Goal: Information Seeking & Learning: Compare options

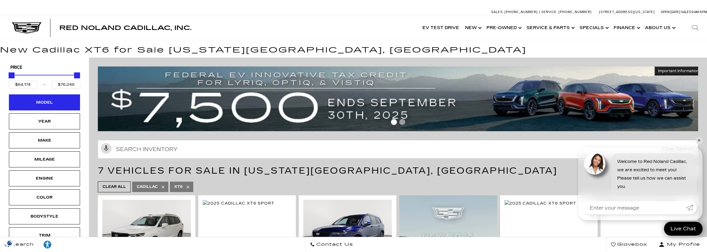
click at [35, 98] on div "Model" at bounding box center [44, 102] width 71 height 16
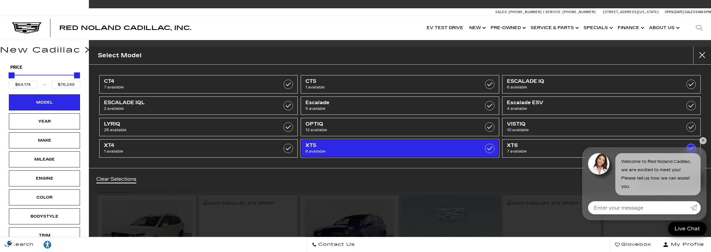
click at [318, 143] on span "XT5" at bounding box center [386, 145] width 161 height 6
type input "$56,631"
checkbox input "true"
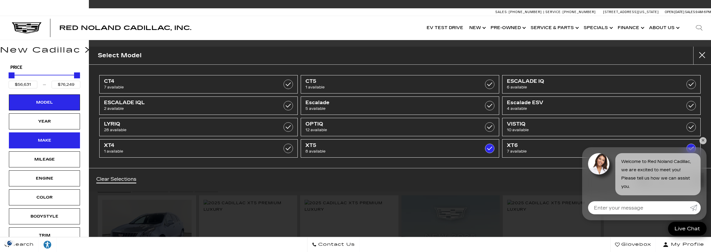
click at [47, 141] on div "Make" at bounding box center [45, 140] width 30 height 7
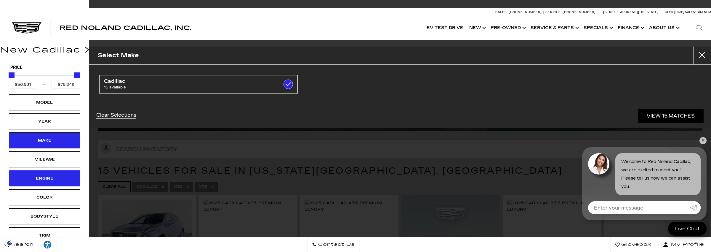
click at [54, 181] on div "Engine" at bounding box center [44, 178] width 71 height 16
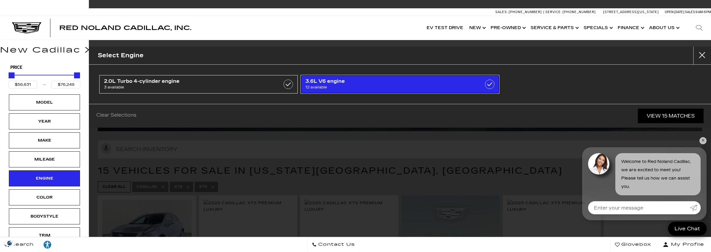
click at [329, 77] on link "3.6L V6 engine 12 available" at bounding box center [400, 84] width 199 height 18
type input "$59,060"
checkbox input "true"
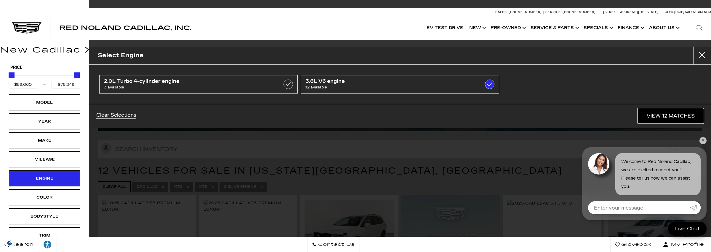
click at [652, 116] on link "View 12 Matches" at bounding box center [671, 115] width 66 height 15
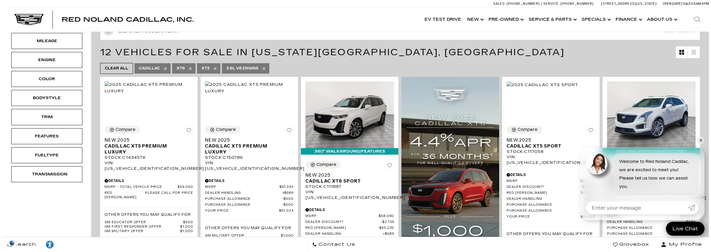
scroll to position [119, 0]
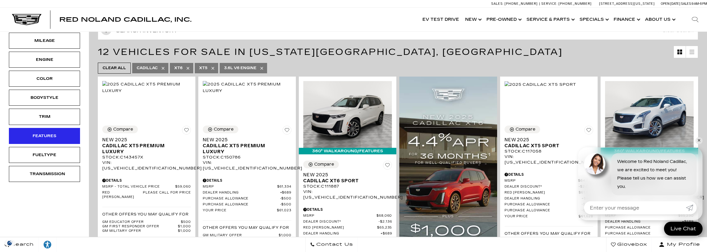
click at [42, 133] on div "Features" at bounding box center [45, 135] width 30 height 7
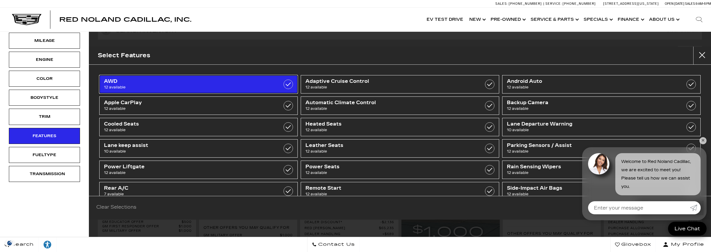
click at [136, 78] on span "AWD" at bounding box center [184, 81] width 161 height 6
checkbox input "true"
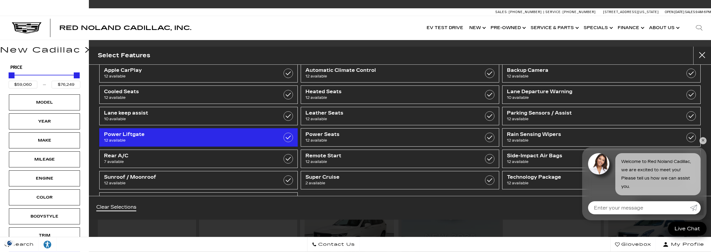
scroll to position [55, 0]
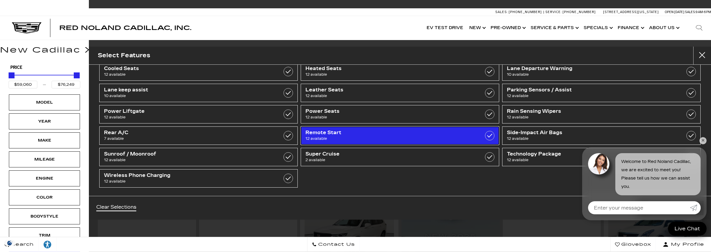
click at [344, 128] on link "Remote Start 12 available" at bounding box center [400, 135] width 199 height 18
checkbox input "true"
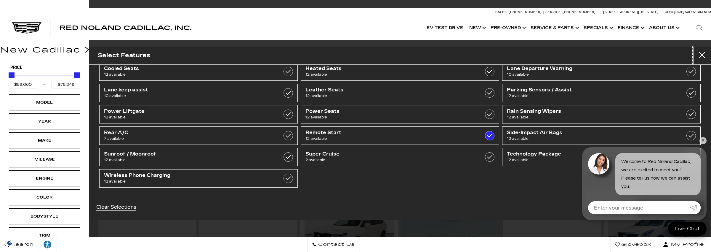
click at [704, 53] on button "Close" at bounding box center [703, 56] width 18 height 18
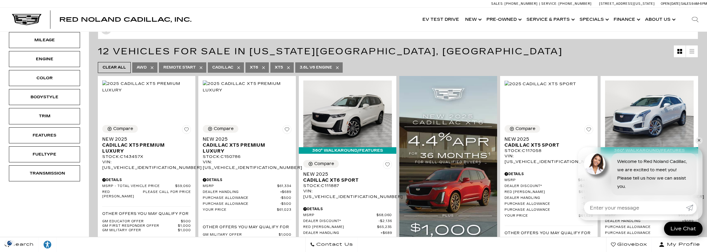
scroll to position [127, 0]
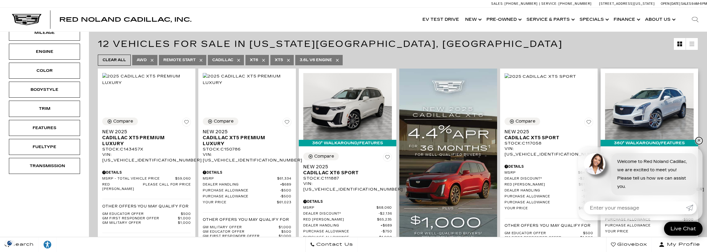
click at [699, 140] on link "✕" at bounding box center [698, 140] width 7 height 7
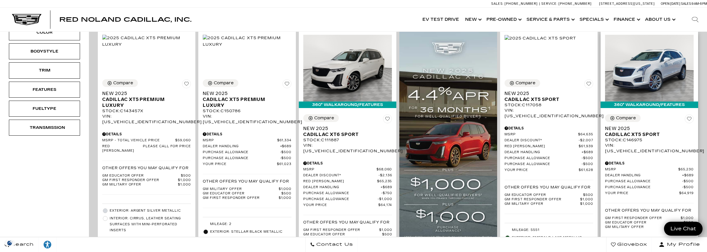
scroll to position [156, 0]
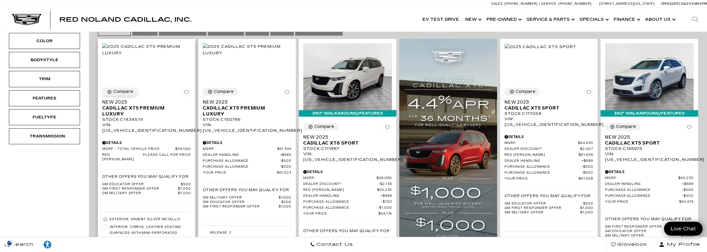
click at [118, 95] on button "Compare" at bounding box center [120, 92] width 36 height 8
click at [622, 124] on div "Compare" at bounding box center [626, 126] width 20 height 5
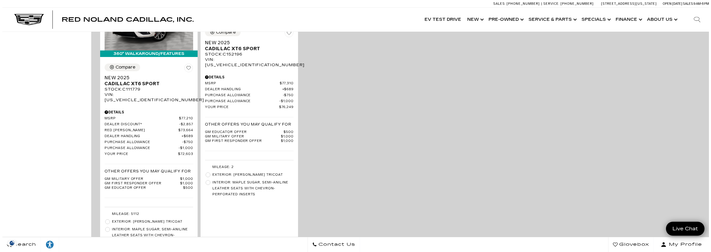
scroll to position [957, 0]
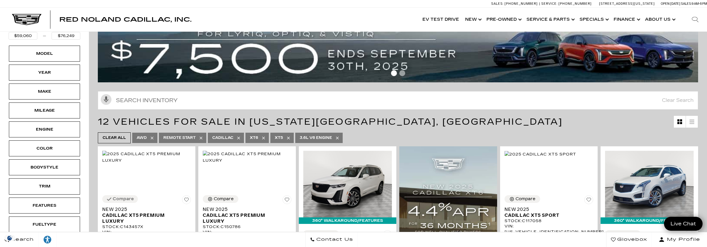
scroll to position [0, 0]
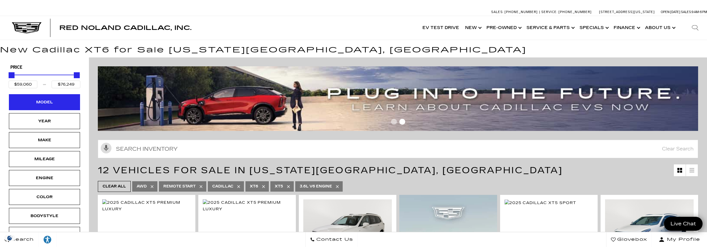
click at [47, 99] on div "Model" at bounding box center [45, 102] width 30 height 7
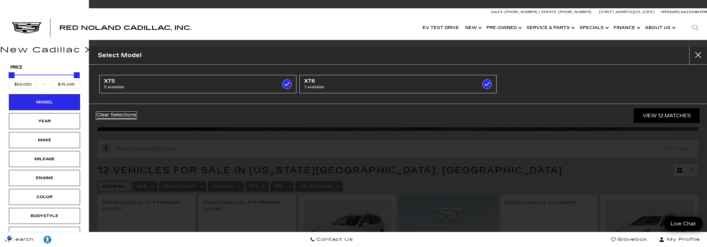
click at [105, 113] on link "Clear Selections" at bounding box center [116, 115] width 40 height 7
checkbox input "false"
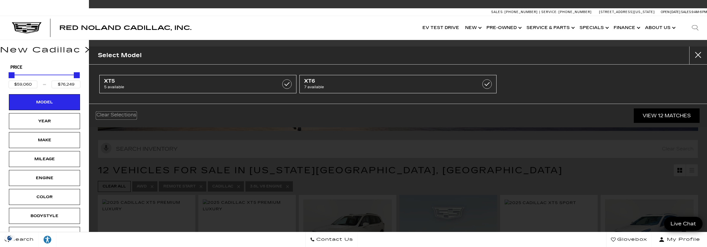
click at [126, 115] on link "Clear Selections" at bounding box center [116, 115] width 40 height 7
click at [700, 51] on button "Close" at bounding box center [698, 56] width 18 height 18
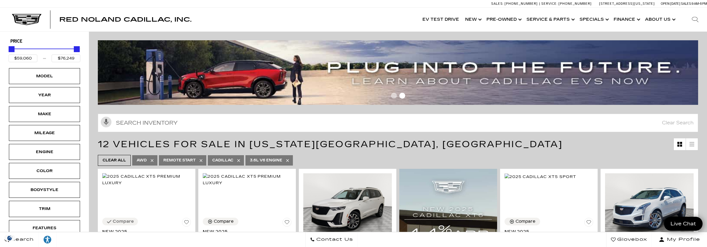
scroll to position [59, 0]
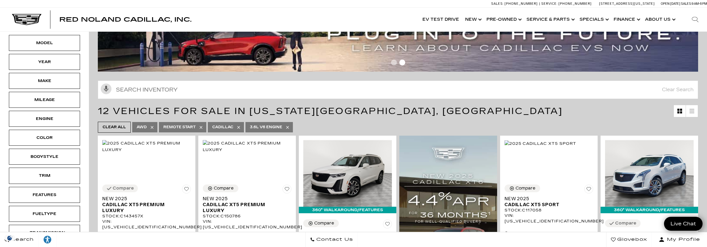
click at [141, 125] on span "AWD" at bounding box center [142, 127] width 10 height 7
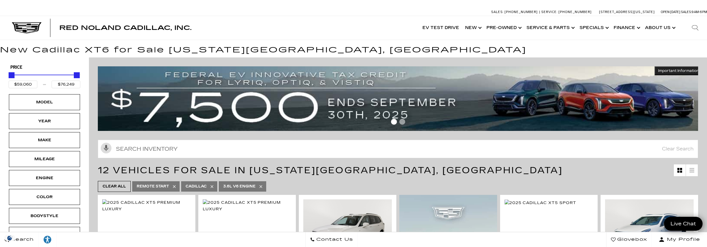
click at [158, 187] on span "Remote Start" at bounding box center [153, 186] width 32 height 7
click at [115, 187] on span "Clear All" at bounding box center [114, 186] width 23 height 7
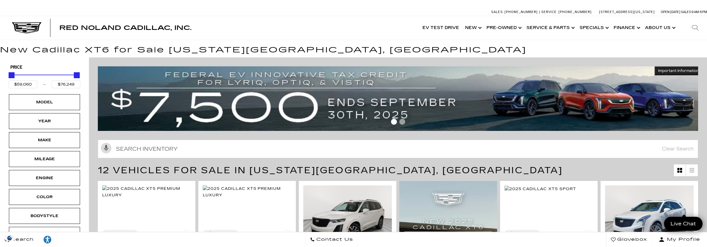
type input "$46,674"
type input "$179,434"
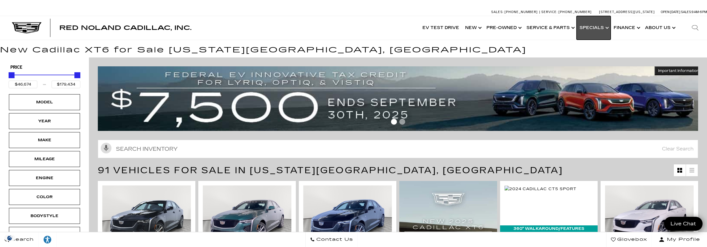
click at [605, 27] on link "Show Specials" at bounding box center [594, 28] width 34 height 24
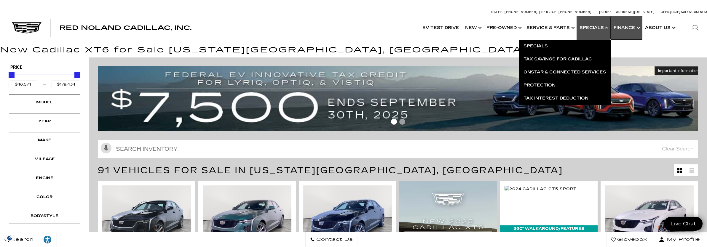
click at [626, 27] on link "Show Finance" at bounding box center [626, 28] width 31 height 24
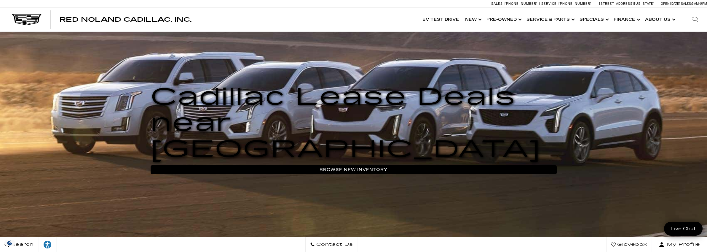
scroll to position [89, 0]
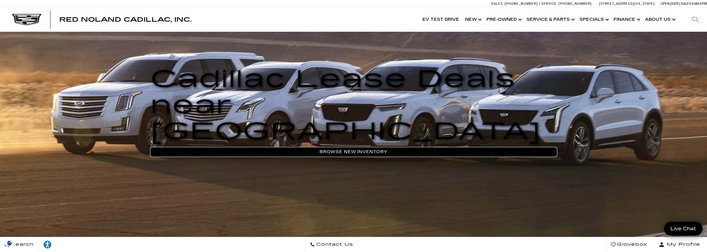
click at [399, 147] on link "Browse New Inventory" at bounding box center [354, 151] width 406 height 9
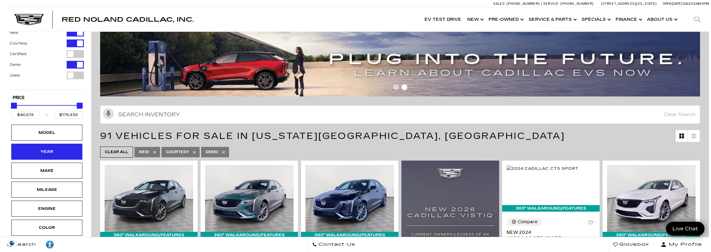
scroll to position [89, 0]
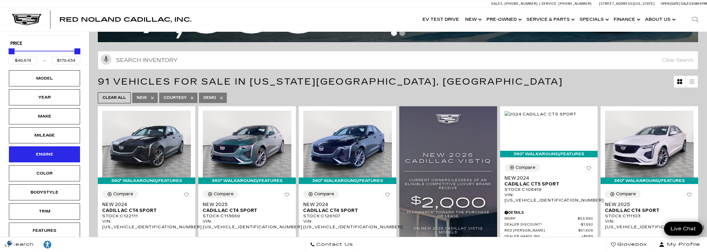
click at [60, 156] on div "Engine" at bounding box center [44, 154] width 71 height 16
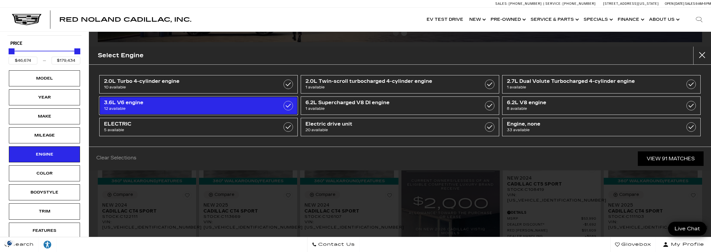
click at [120, 106] on span "12 available" at bounding box center [184, 109] width 161 height 6
type input "$59,060"
type input "$76,249"
checkbox input "true"
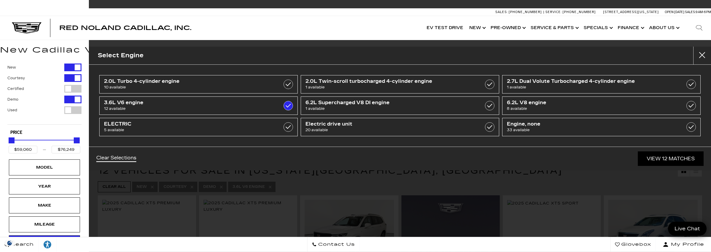
click at [82, 213] on div "New Courtesy Certified Demo Used Type Price $59,060 $76,249 Model Year Make Mil…" at bounding box center [44, 217] width 89 height 318
click at [43, 168] on div "Model" at bounding box center [45, 167] width 30 height 7
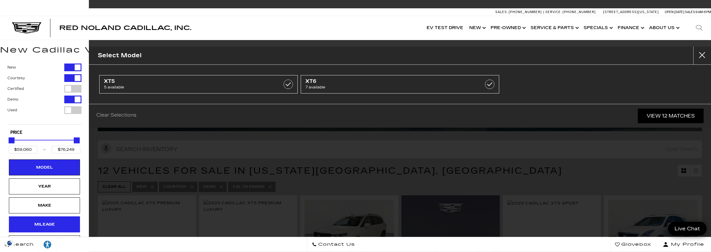
click at [42, 221] on div "Mileage" at bounding box center [45, 224] width 30 height 7
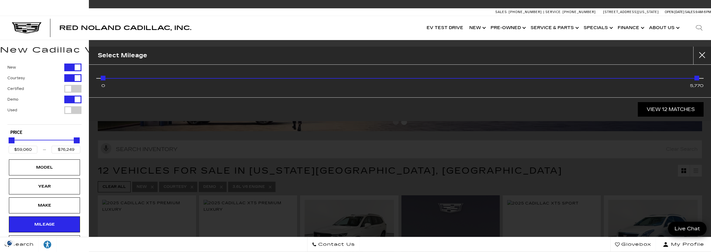
click at [81, 221] on div "Mileage" at bounding box center [44, 224] width 74 height 19
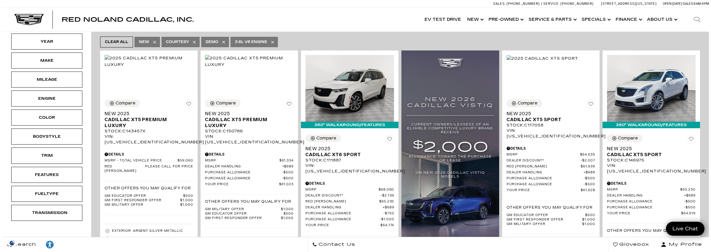
scroll to position [148, 0]
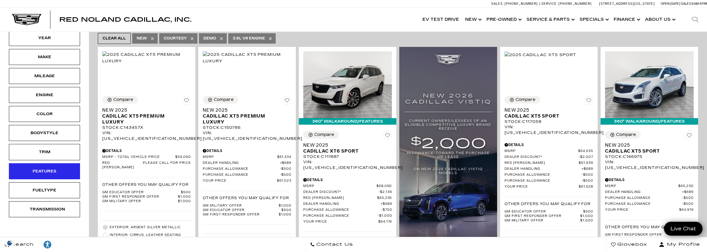
click at [48, 168] on div "Features" at bounding box center [45, 171] width 30 height 7
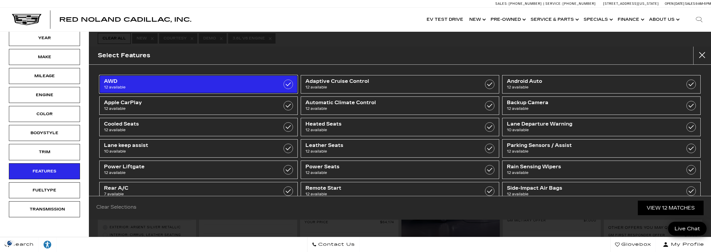
click at [174, 84] on span "AWD" at bounding box center [184, 81] width 161 height 6
checkbox input "true"
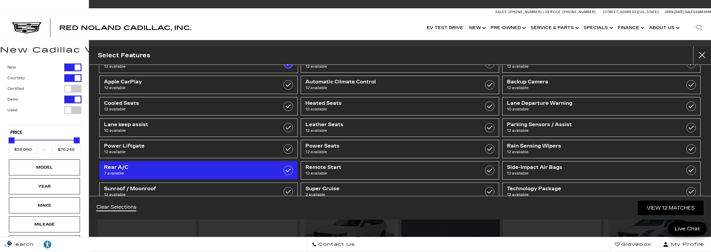
scroll to position [30, 0]
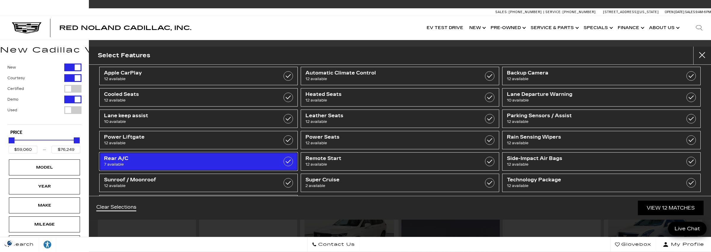
click at [251, 159] on span "Rear A/C" at bounding box center [184, 158] width 161 height 6
type input "$64,174"
checkbox input "true"
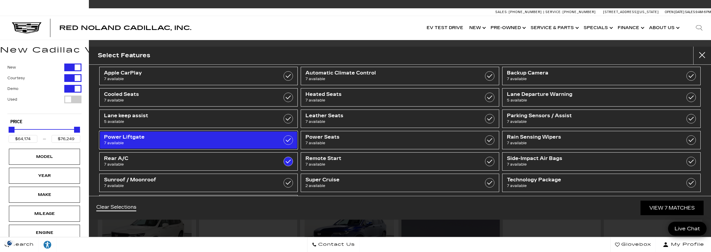
click at [232, 142] on span "7 available" at bounding box center [184, 143] width 161 height 6
checkbox input "true"
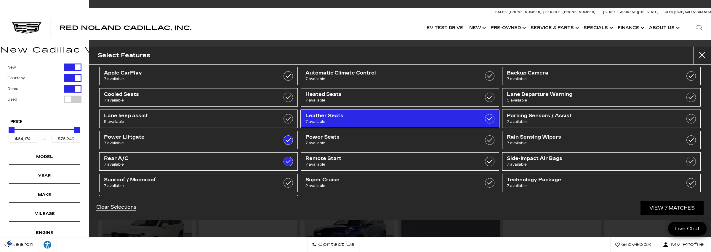
click at [452, 115] on span "Leather Seats" at bounding box center [386, 116] width 161 height 6
checkbox input "true"
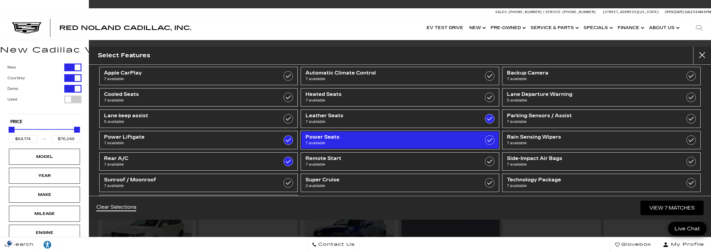
click at [448, 134] on span "Power Seats" at bounding box center [386, 137] width 161 height 6
checkbox input "true"
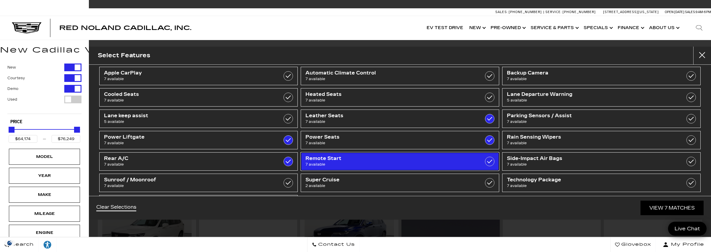
click at [446, 157] on span "Remote Start" at bounding box center [386, 158] width 161 height 6
checkbox input "true"
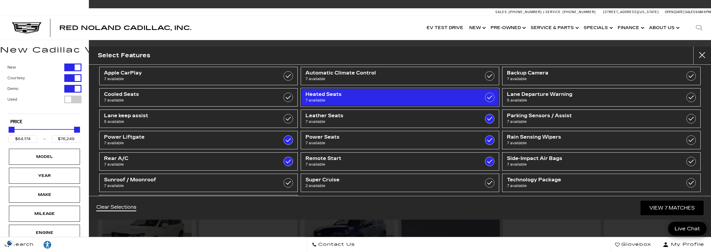
click at [423, 93] on span "Heated Seats" at bounding box center [386, 94] width 161 height 6
checkbox input "true"
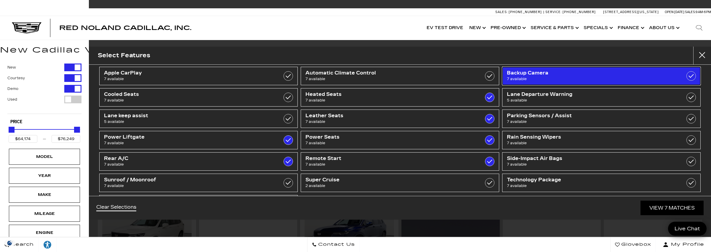
click at [596, 77] on span "7 available" at bounding box center [587, 79] width 161 height 6
checkbox input "true"
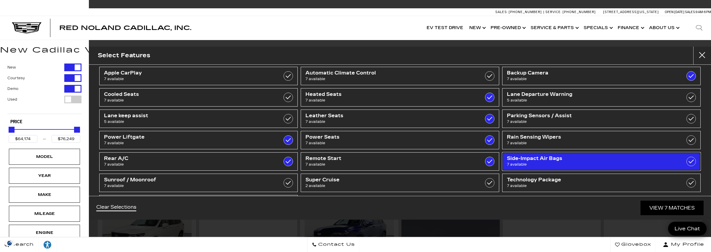
click at [590, 157] on span "Side-Impact Air Bags" at bounding box center [587, 158] width 161 height 6
checkbox input "true"
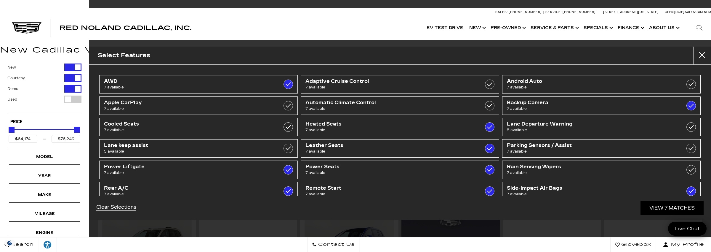
click at [82, 221] on div "New Courtesy Demo Used Type Price $64,174 $76,249 Model Year Make Mileage Engin…" at bounding box center [44, 211] width 89 height 307
click at [63, 229] on div "Engine" at bounding box center [44, 232] width 71 height 16
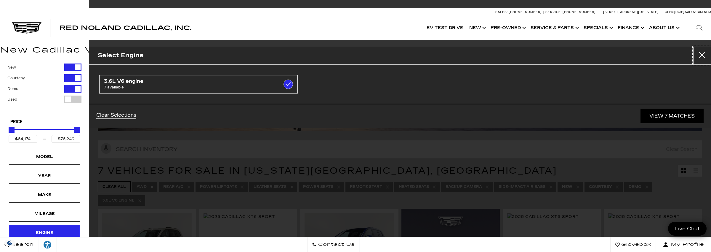
click at [701, 53] on button "Close" at bounding box center [703, 56] width 18 height 18
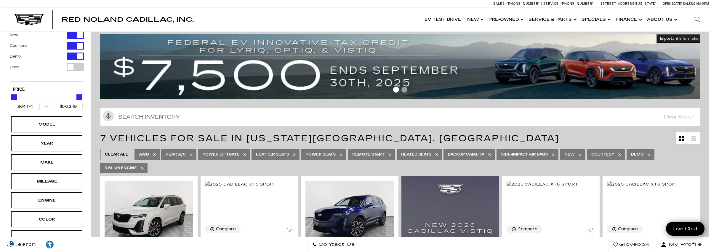
scroll to position [119, 0]
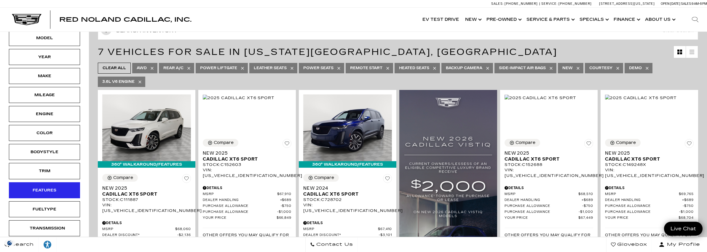
click at [47, 187] on div "Features" at bounding box center [45, 190] width 30 height 7
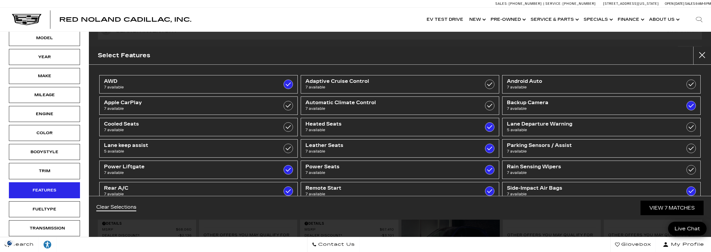
click at [47, 187] on div "Features" at bounding box center [45, 190] width 30 height 7
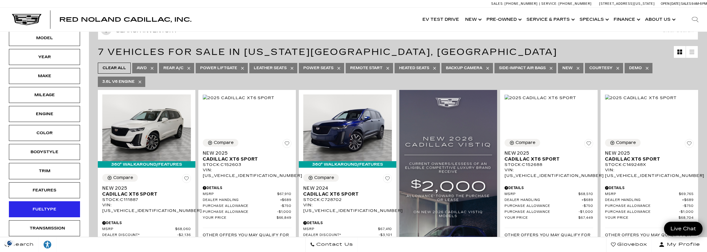
click at [71, 206] on div "Fueltype" at bounding box center [44, 209] width 71 height 16
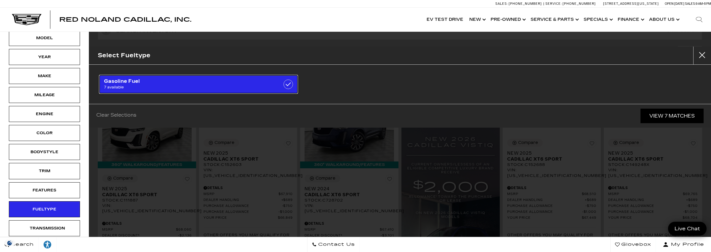
click at [144, 83] on span "Gasoline Fuel" at bounding box center [184, 81] width 161 height 6
checkbox input "true"
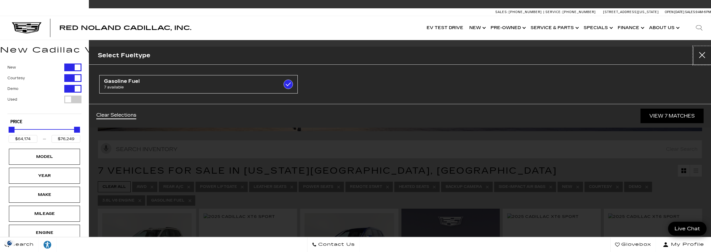
drag, startPoint x: 704, startPoint y: 54, endPoint x: 582, endPoint y: 75, distance: 123.9
click at [703, 53] on button "Close" at bounding box center [703, 56] width 18 height 18
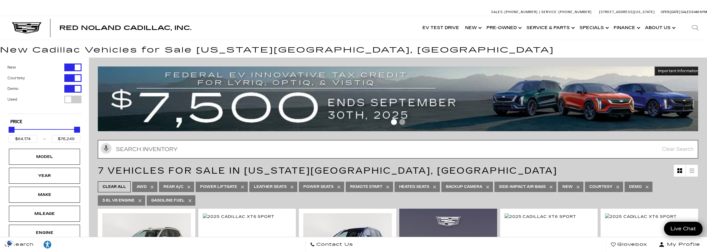
click at [173, 152] on input "Search Inventory" at bounding box center [398, 149] width 600 height 18
click at [69, 151] on div "Model" at bounding box center [44, 157] width 71 height 16
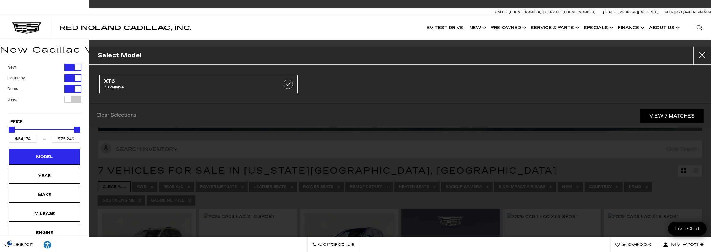
click at [84, 194] on div "New Courtesy Demo Used Type Price $64,174 $76,249 Model Year Make Mileage Engin…" at bounding box center [44, 211] width 89 height 307
click at [702, 52] on button "Close" at bounding box center [703, 56] width 18 height 18
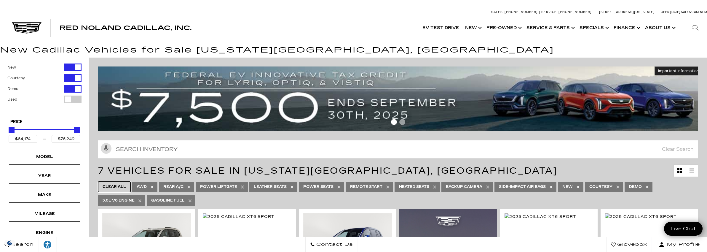
click at [108, 182] on link "Clear All" at bounding box center [114, 186] width 33 height 11
type input "$5,500"
type input "$195,000"
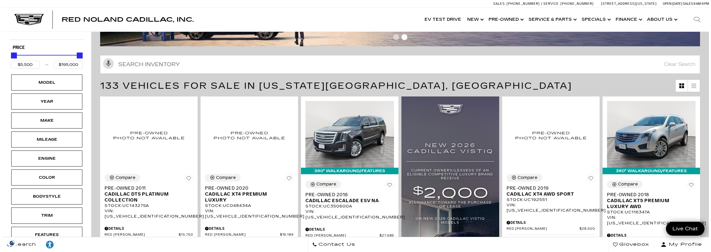
scroll to position [119, 0]
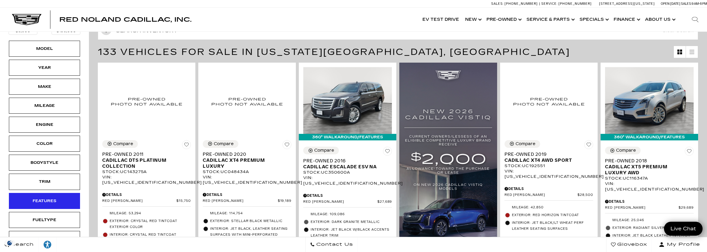
click at [53, 197] on div "Features" at bounding box center [45, 200] width 30 height 7
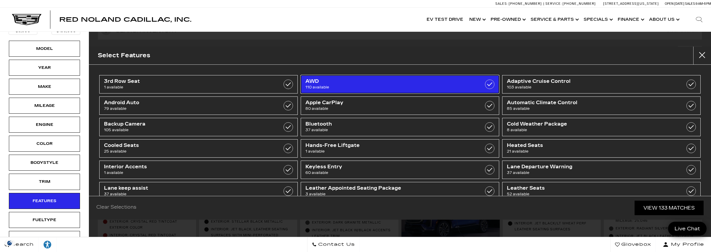
click at [402, 82] on span "AWD" at bounding box center [386, 81] width 161 height 6
type input "$26,639"
checkbox input "true"
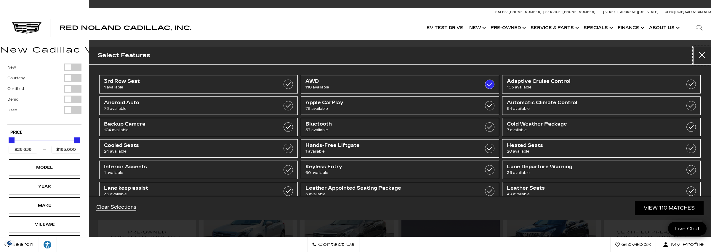
click at [702, 53] on button "Close" at bounding box center [703, 56] width 18 height 18
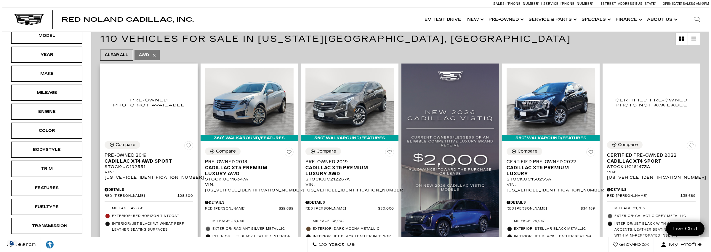
scroll to position [43, 0]
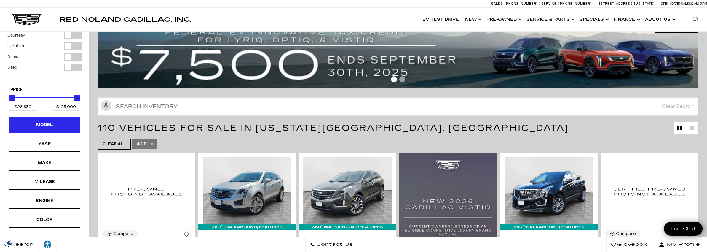
click at [57, 122] on div "Model" at bounding box center [45, 124] width 30 height 7
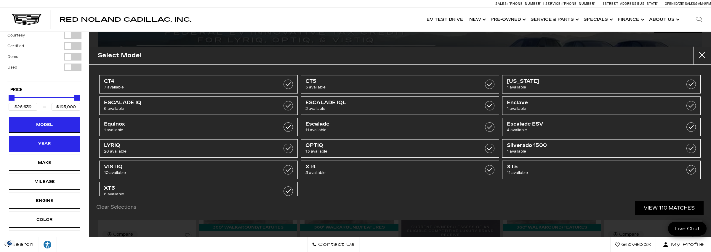
click at [55, 141] on div "Year" at bounding box center [45, 143] width 30 height 7
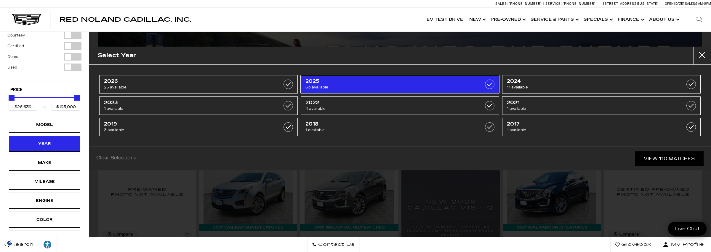
click at [367, 84] on span "63 available" at bounding box center [386, 87] width 161 height 6
type input "$50,049"
checkbox input "true"
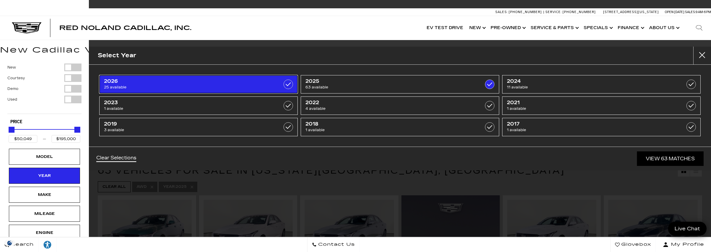
click at [263, 85] on span "25 available" at bounding box center [184, 87] width 161 height 6
checkbox input "true"
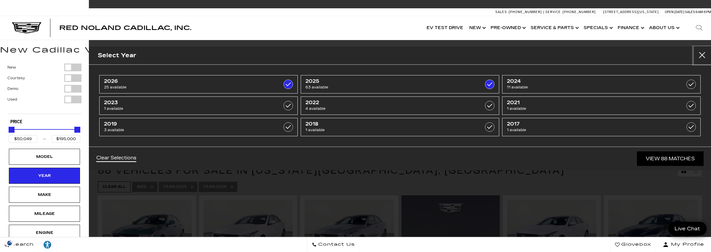
click at [703, 58] on button "Close" at bounding box center [703, 56] width 18 height 18
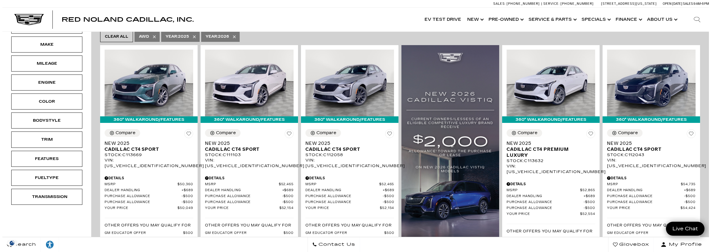
scroll to position [119, 0]
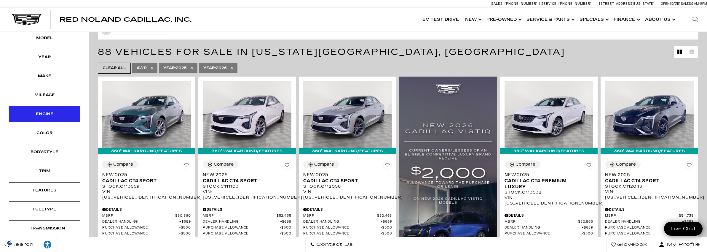
click at [51, 114] on div "Engine" at bounding box center [45, 114] width 30 height 7
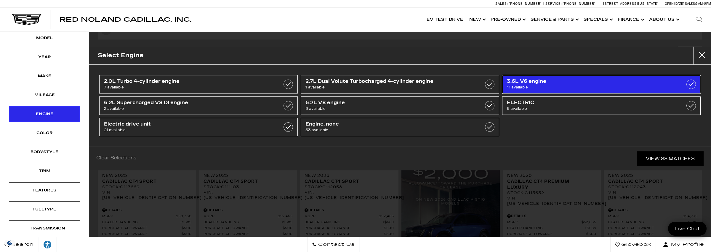
click at [549, 84] on span "11 available" at bounding box center [587, 87] width 161 height 6
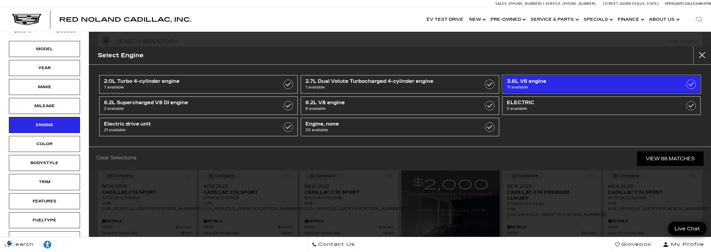
type input "$59,060"
type input "$76,249"
checkbox input "true"
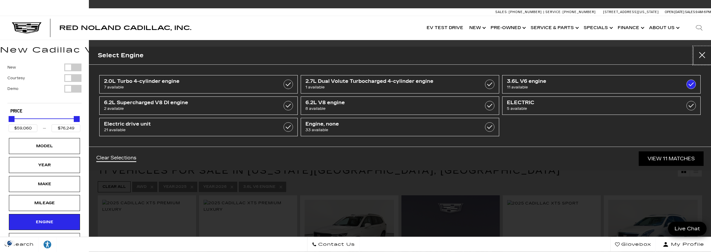
click at [701, 50] on button "Close" at bounding box center [703, 56] width 18 height 18
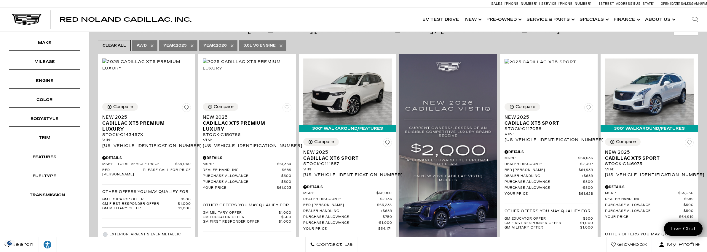
scroll to position [89, 0]
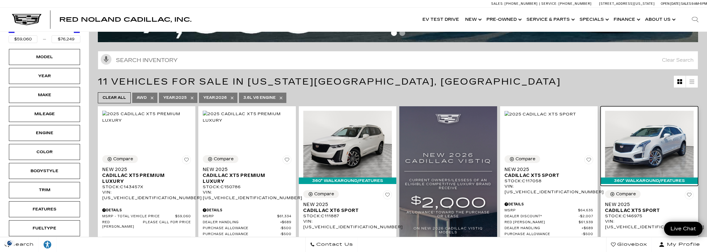
click at [650, 143] on img at bounding box center [649, 144] width 89 height 66
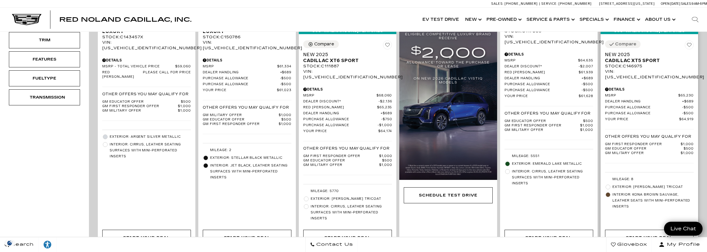
scroll to position [237, 0]
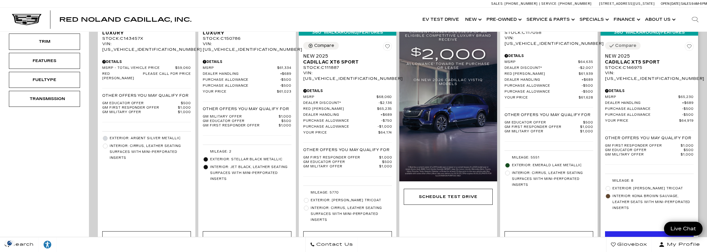
click at [628, 233] on div "Start Your Deal" at bounding box center [649, 239] width 89 height 16
